Goal: Transaction & Acquisition: Obtain resource

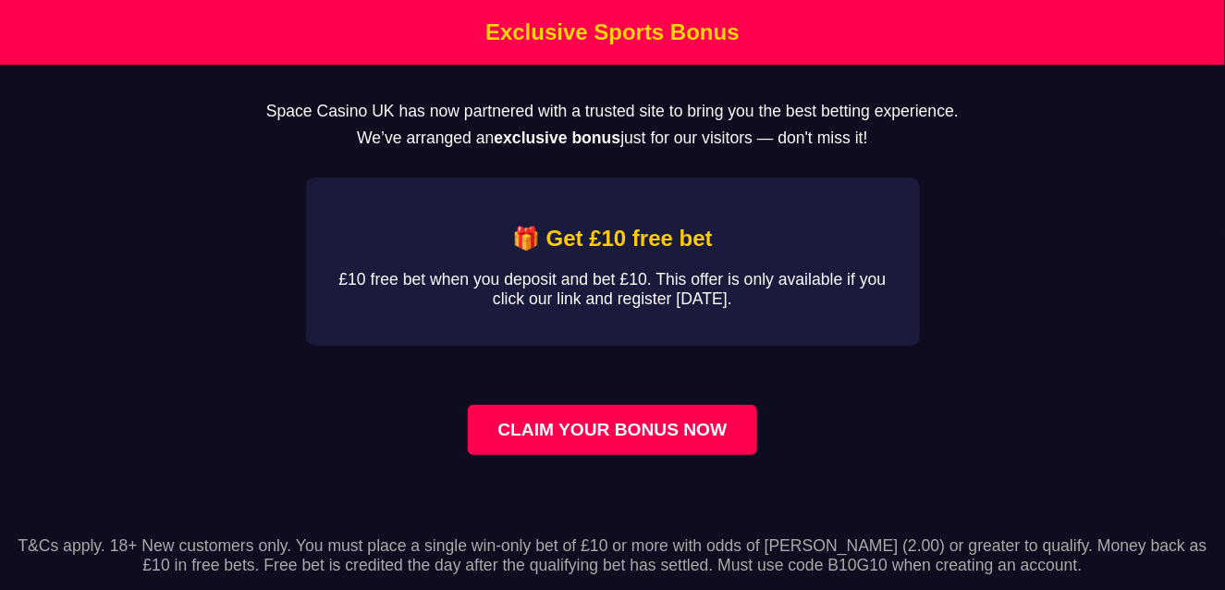
click at [844, 332] on div "🎁 Get £10 free bet £10 free bet when you deposit and bet £10. This offer is onl…" at bounding box center [613, 261] width 614 height 168
click at [612, 455] on link "CLAIM YOUR BONUS NOW" at bounding box center [612, 430] width 288 height 50
click at [1057, 335] on main "Space Casino UK has now partnered with a trusted site to bring you the best bet…" at bounding box center [612, 289] width 1225 height 449
click at [675, 21] on h1 "Exclusive Sports Bonus" at bounding box center [613, 32] width 1216 height 26
click at [312, 346] on div "🎁 Get £10 free bet £10 free bet when you deposit and bet £10. This offer is onl…" at bounding box center [613, 261] width 614 height 168
